Goal: Answer question/provide support

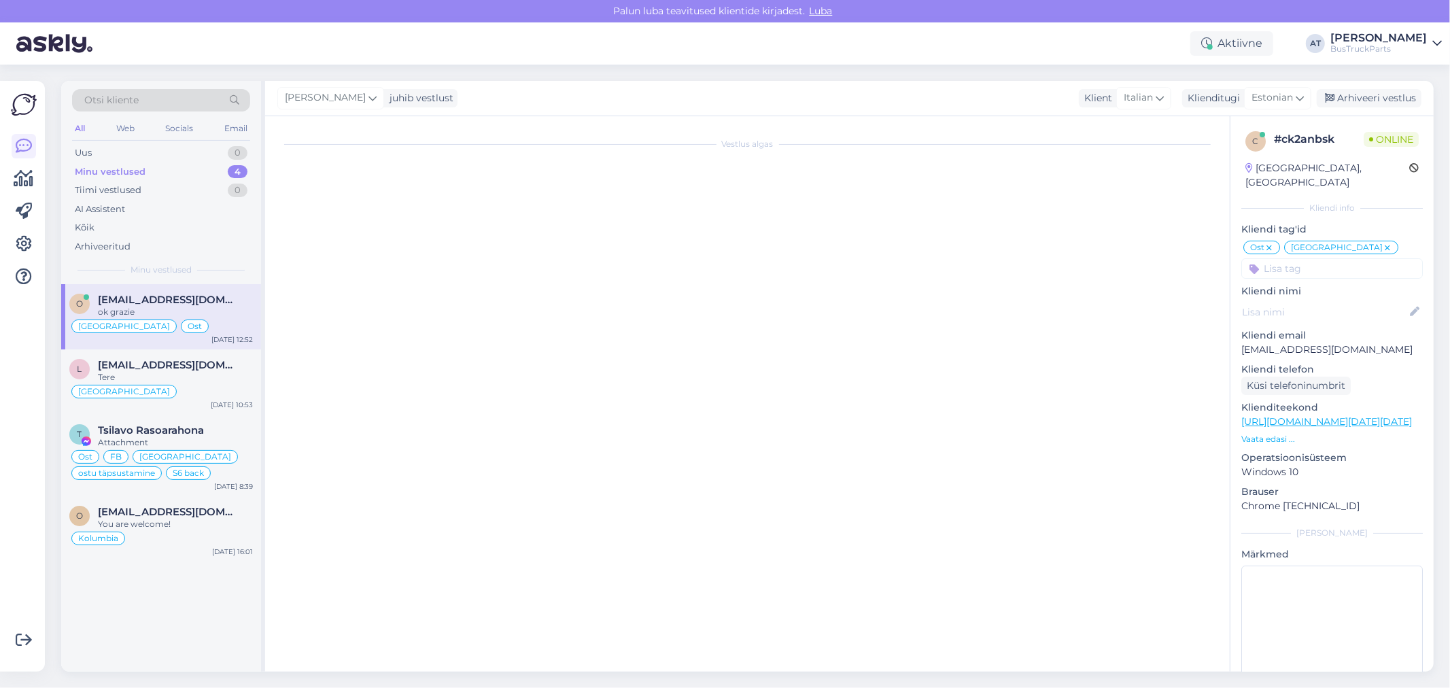
scroll to position [18, 0]
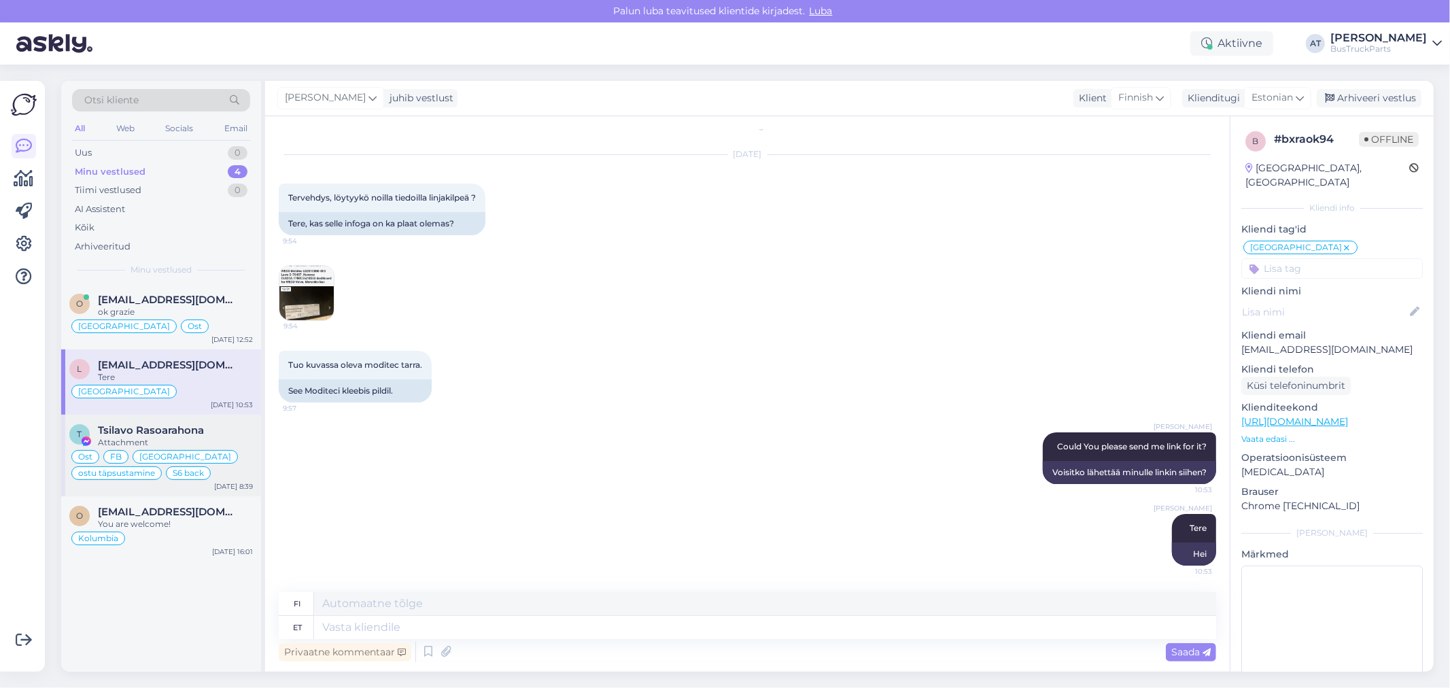
click at [190, 438] on div "Attachment" at bounding box center [175, 443] width 155 height 12
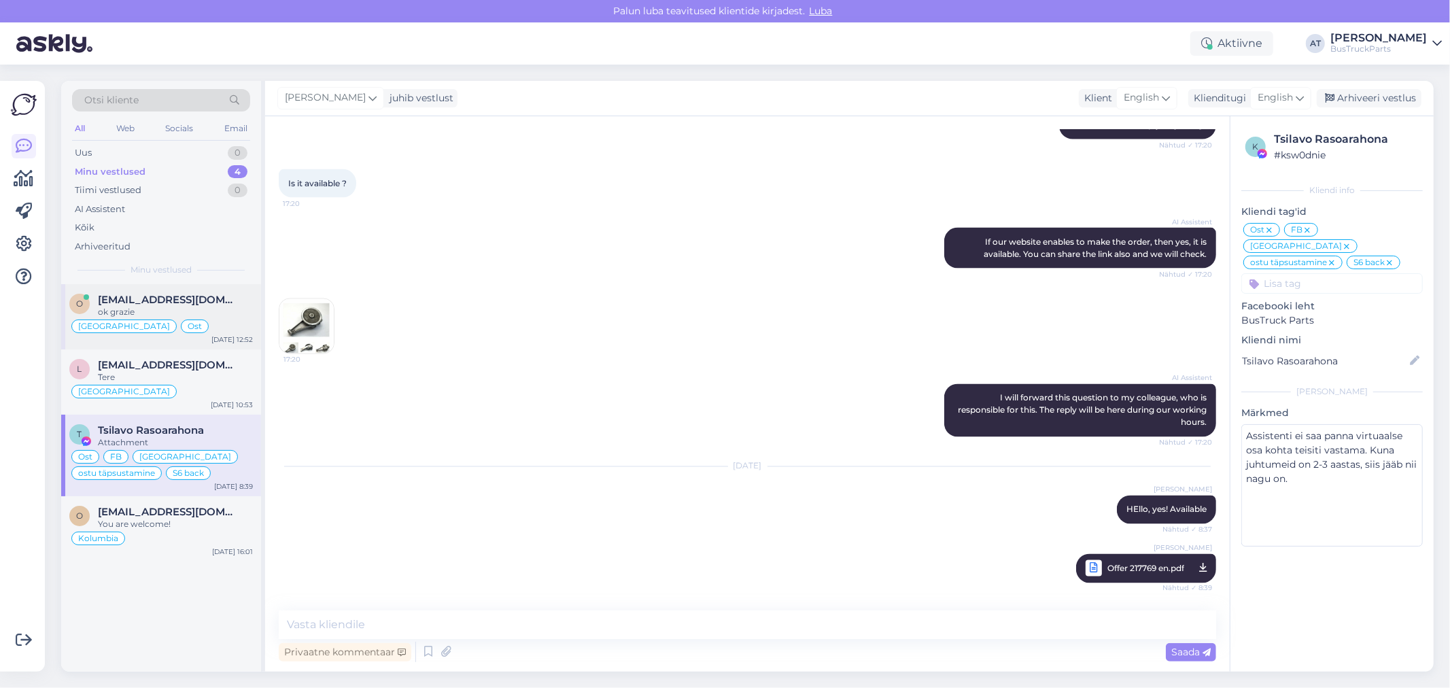
click at [180, 317] on div "ok grazie" at bounding box center [175, 312] width 155 height 12
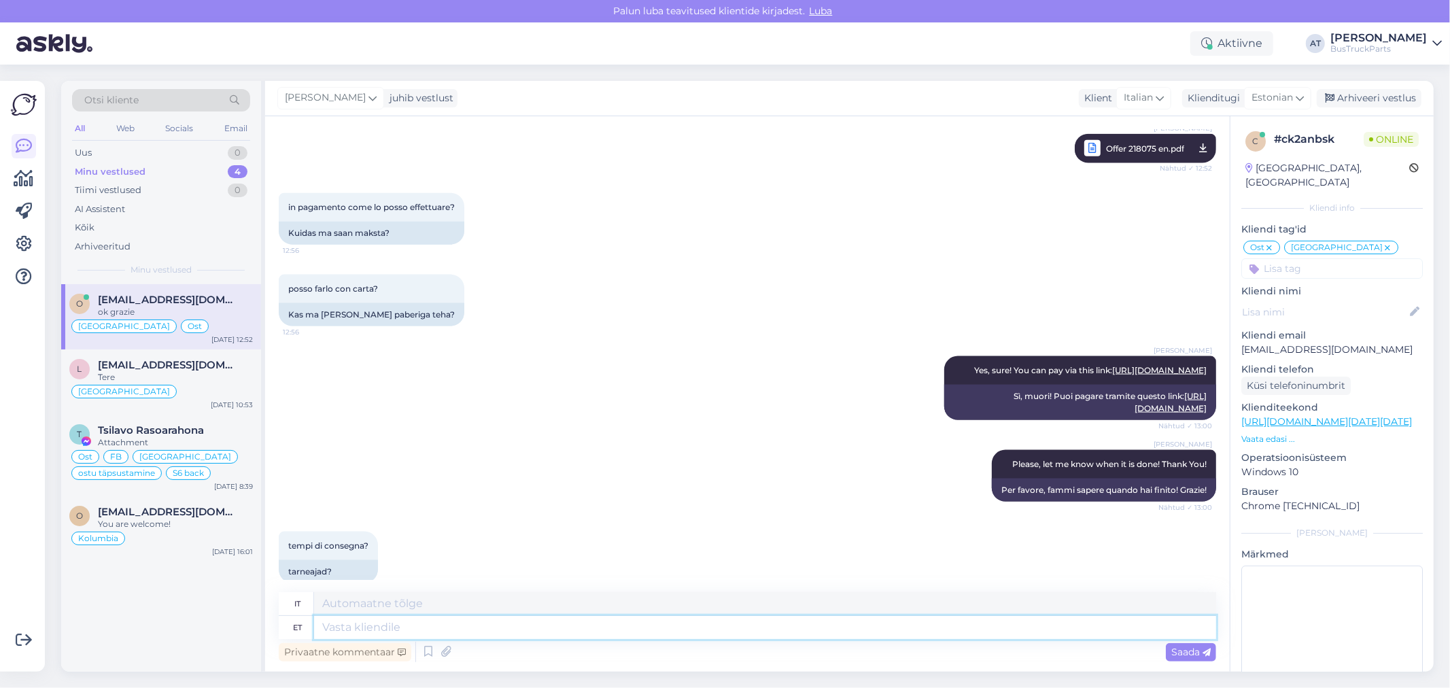
click at [498, 626] on textarea at bounding box center [765, 627] width 902 height 23
type textarea "DPD"
type textarea "DPD tracking n"
type textarea "Tracciamento DPD"
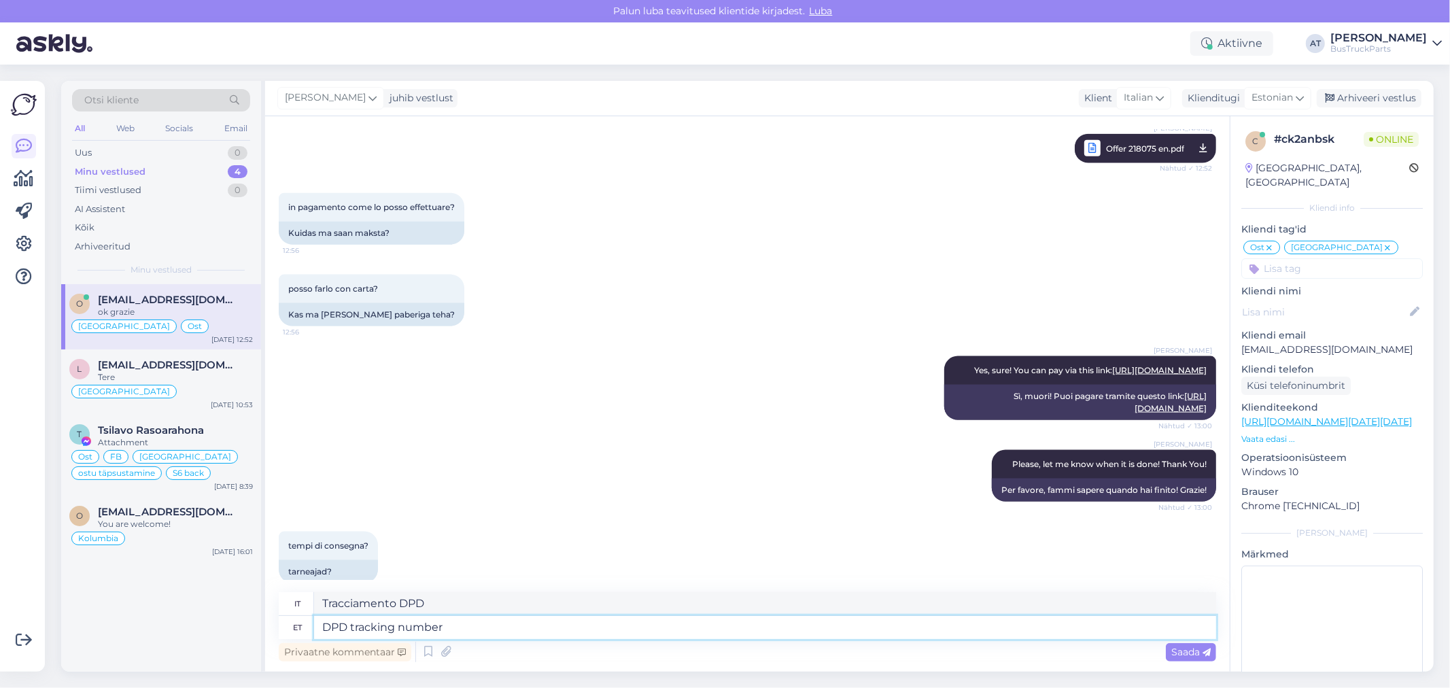
paste textarea "05605564914068"
type textarea "DPD tracking number 05605564914068"
type textarea "Numero di tracciamento DPD 05605564914068"
type textarea "DPD tracking number 05605564914068"
click at [447, 656] on icon at bounding box center [446, 652] width 19 height 20
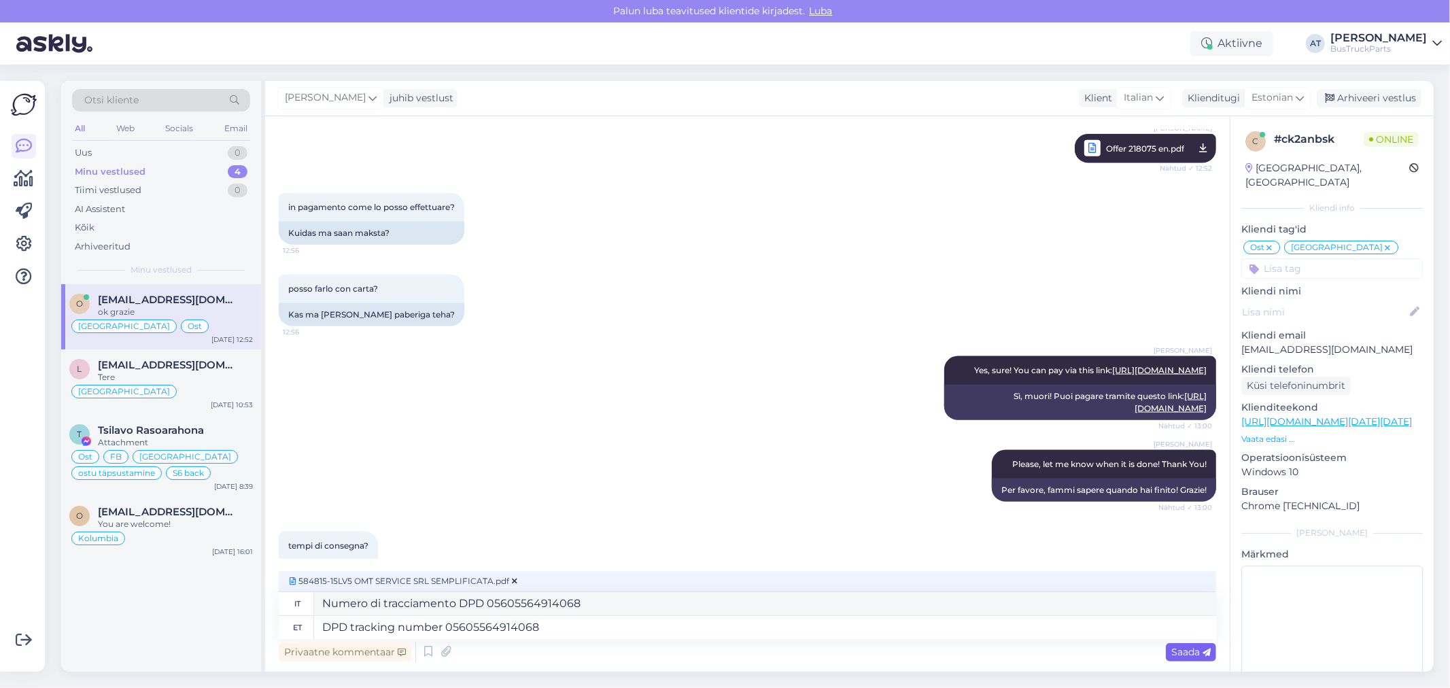
click at [1187, 657] on div "Saada" at bounding box center [1191, 652] width 50 height 18
